Goal: Task Accomplishment & Management: Use online tool/utility

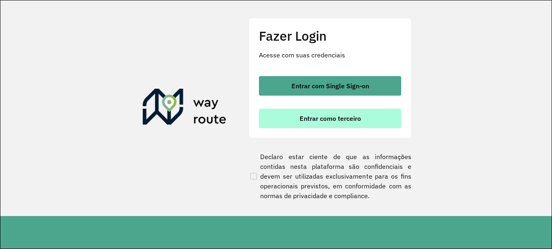
click at [356, 112] on button "Entrar como terceiro" at bounding box center [330, 117] width 142 height 19
click at [353, 116] on span "Entrar como terceiro" at bounding box center [329, 118] width 61 height 6
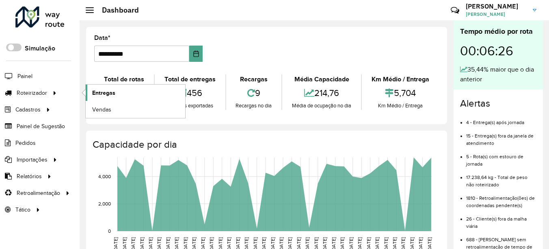
click at [90, 90] on link "Entregas" at bounding box center [136, 92] width 100 height 16
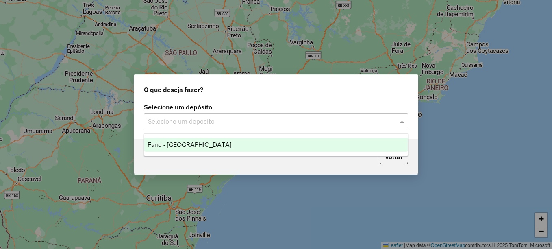
click at [272, 119] on input "text" at bounding box center [268, 122] width 240 height 10
click at [196, 144] on span "Farid - [GEOGRAPHIC_DATA]" at bounding box center [189, 144] width 84 height 7
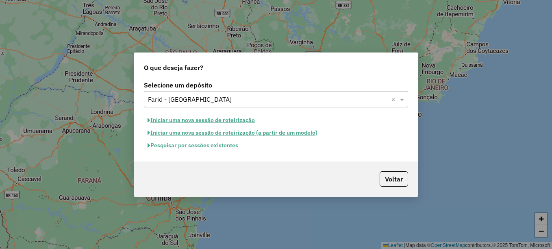
click at [197, 147] on button "Pesquisar por sessões existentes" at bounding box center [193, 145] width 98 height 13
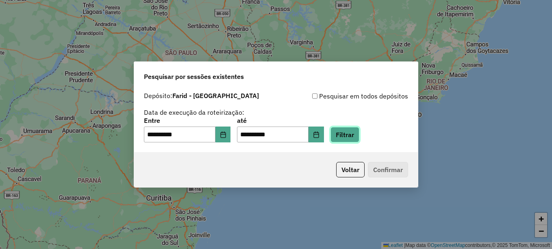
click at [359, 139] on button "Filtrar" at bounding box center [344, 134] width 29 height 15
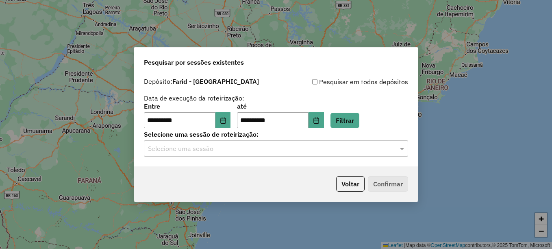
click at [318, 157] on div "**********" at bounding box center [276, 120] width 284 height 93
click at [318, 153] on input "text" at bounding box center [268, 149] width 240 height 10
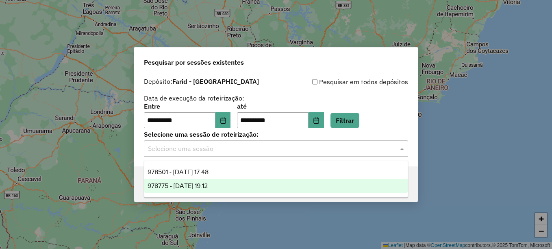
click at [208, 188] on span "978775 - 13/08/2025 19:12" at bounding box center [177, 185] width 60 height 7
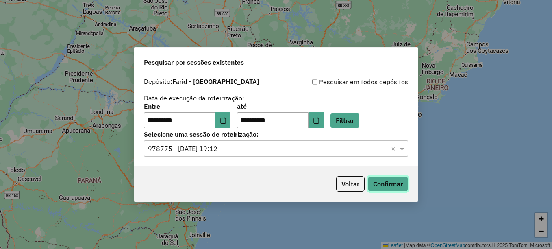
click at [380, 185] on button "Confirmar" at bounding box center [388, 183] width 40 height 15
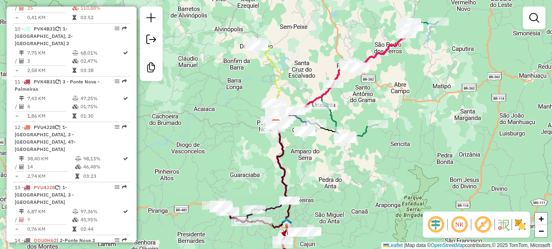
scroll to position [731, 0]
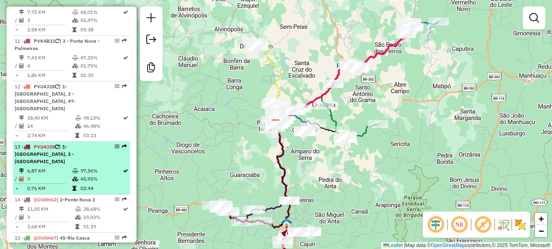
click at [91, 167] on td "97,36%" at bounding box center [101, 171] width 42 height 8
select select "**********"
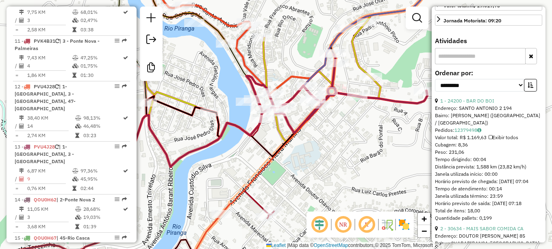
scroll to position [366, 0]
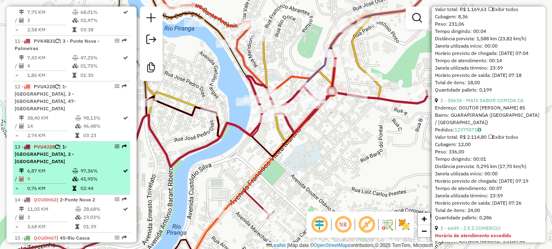
click at [62, 167] on td "6,87 KM" at bounding box center [49, 171] width 45 height 8
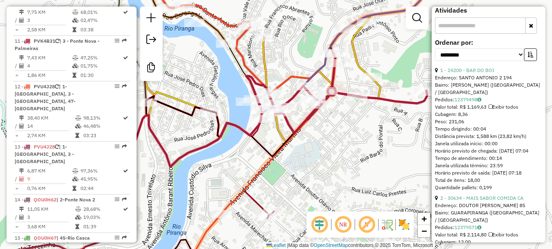
scroll to position [106, 0]
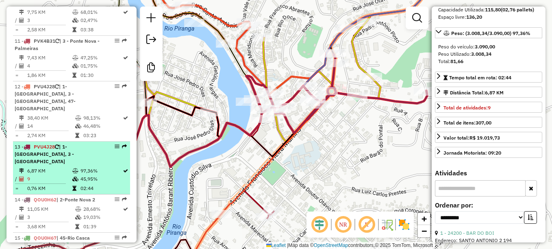
click at [54, 167] on td "6,87 KM" at bounding box center [49, 171] width 45 height 8
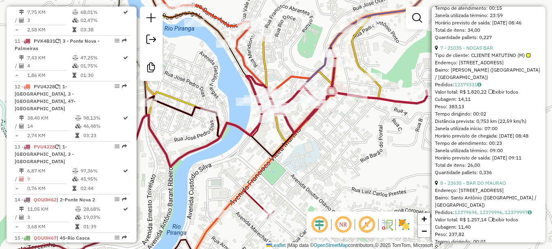
scroll to position [1080, 0]
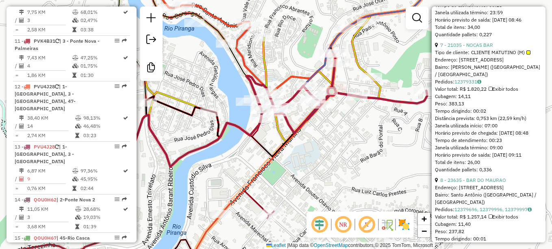
drag, startPoint x: 469, startPoint y: 83, endPoint x: 522, endPoint y: 82, distance: 53.2
click at [522, 56] on div "Tipo de cliente: CLIENTE MATUTINO (M)" at bounding box center [488, 52] width 107 height 7
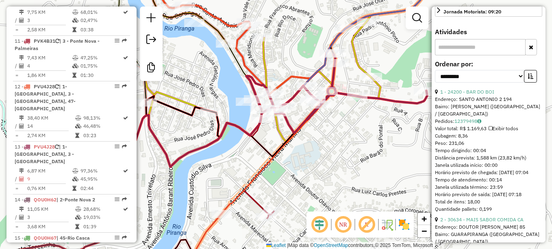
scroll to position [390, 0]
